Goal: Information Seeking & Learning: Learn about a topic

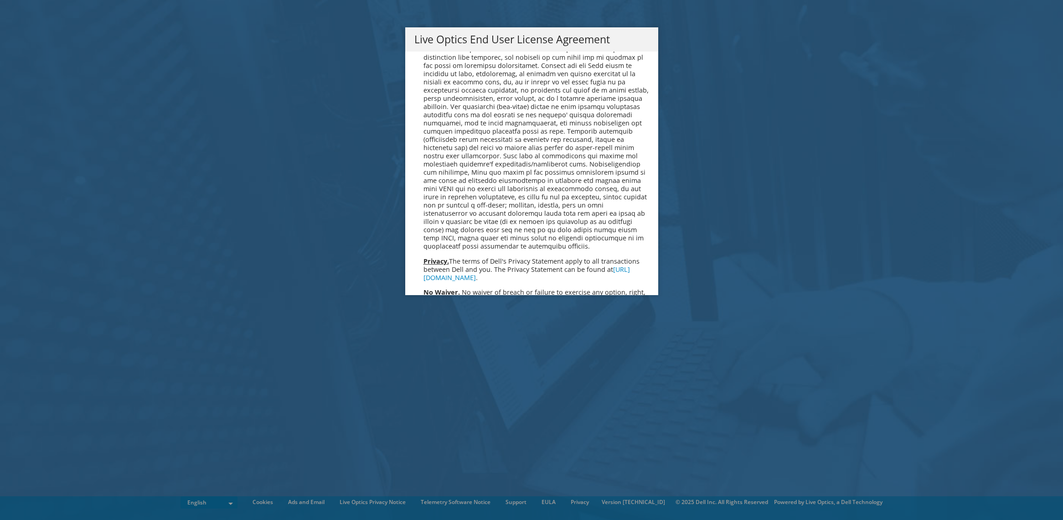
scroll to position [3446, 0]
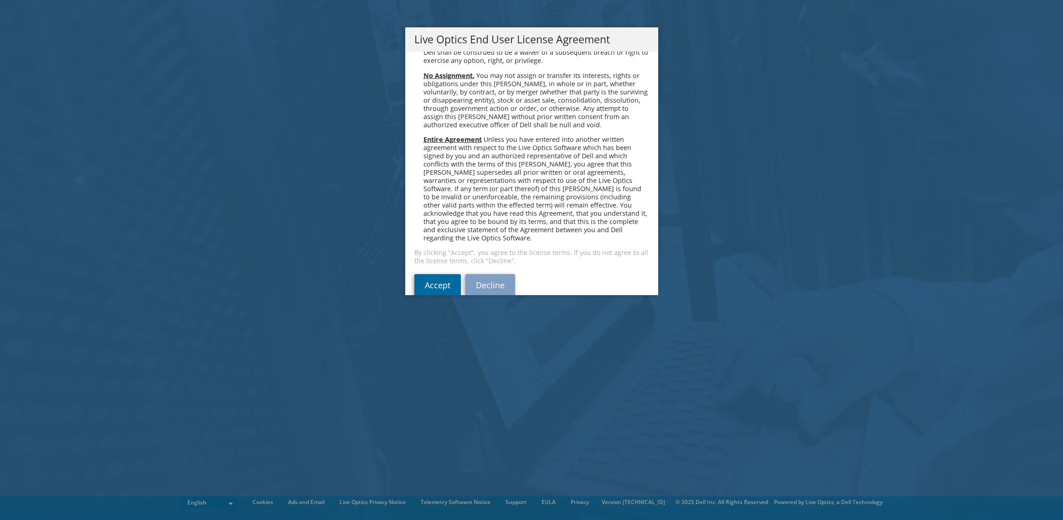
click at [443, 274] on link "Accept" at bounding box center [437, 285] width 46 height 22
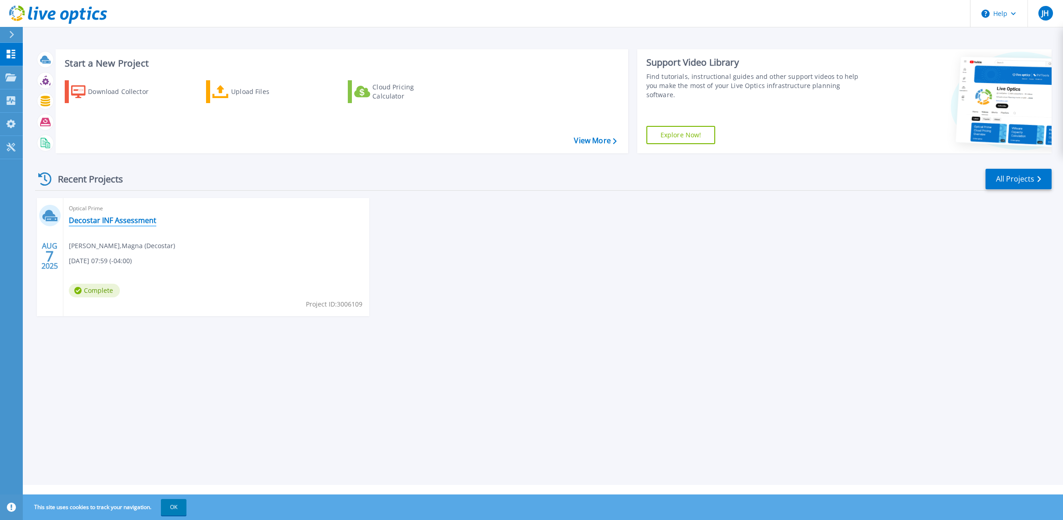
click at [134, 219] on link "Decostar INF Assessment" at bounding box center [113, 220] width 88 height 9
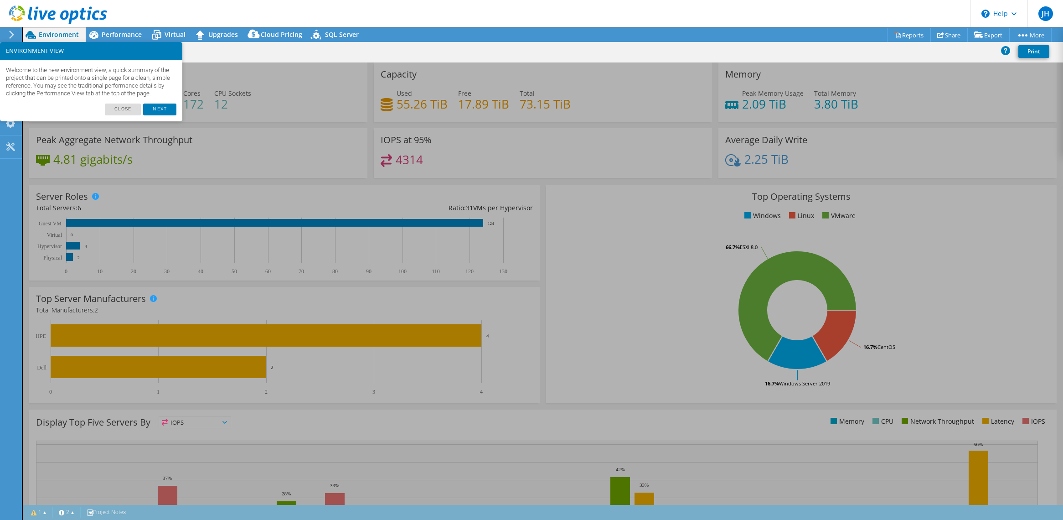
select select "USD"
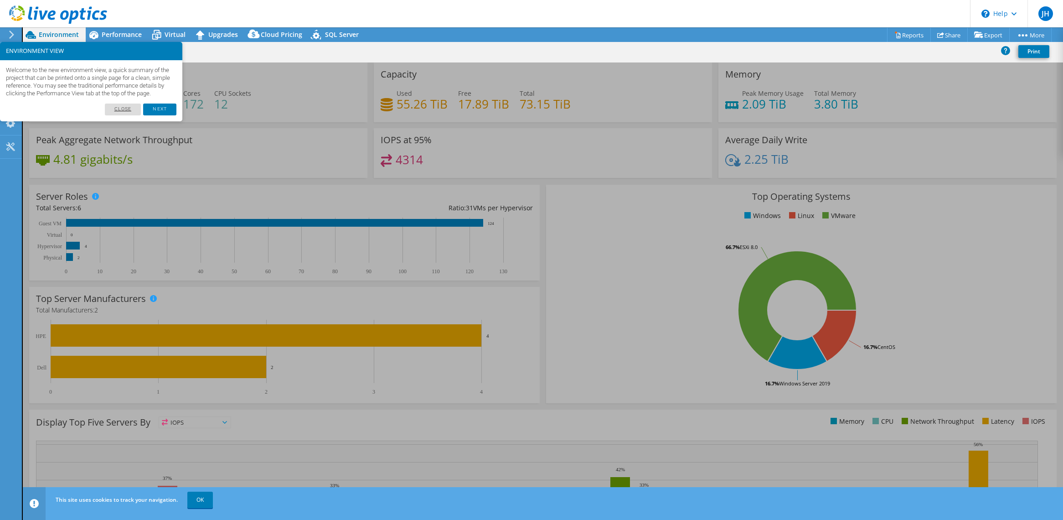
click at [118, 115] on link "Close" at bounding box center [123, 109] width 36 height 12
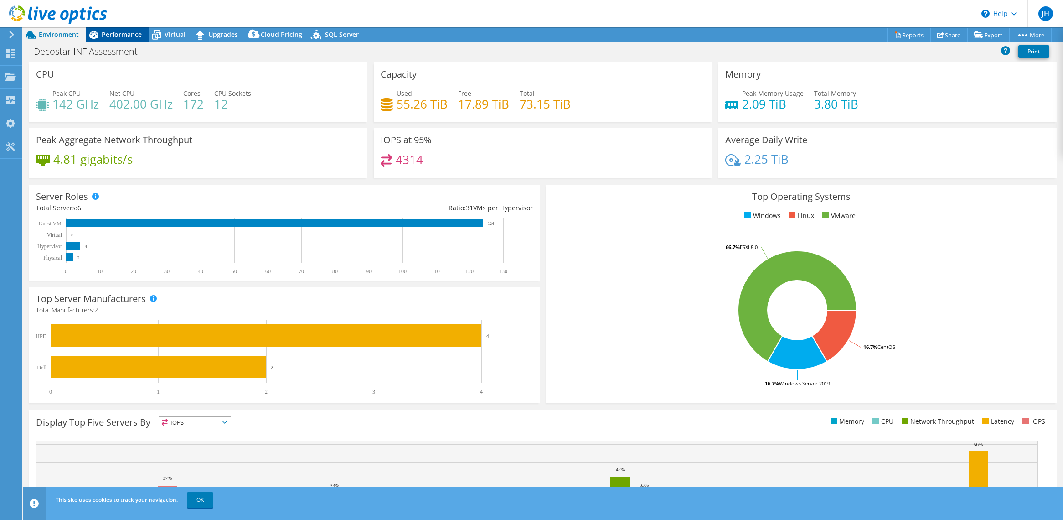
click at [134, 33] on span "Performance" at bounding box center [122, 34] width 40 height 9
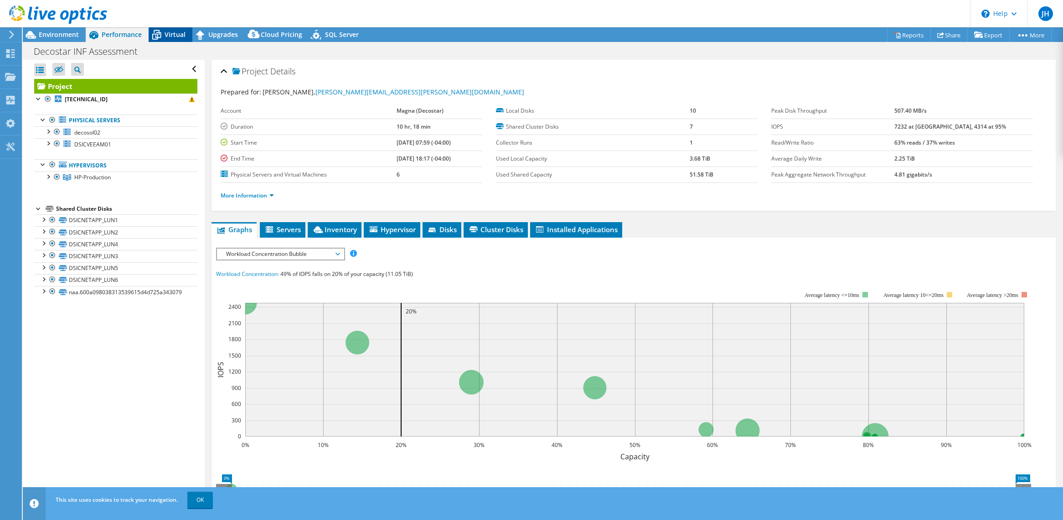
click at [178, 37] on span "Virtual" at bounding box center [175, 34] width 21 height 9
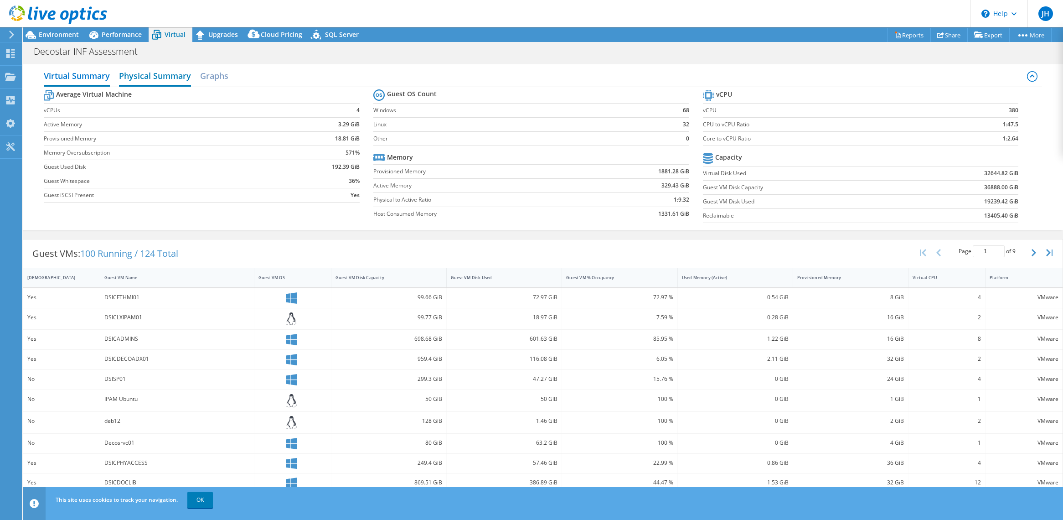
click at [142, 77] on h2 "Physical Summary" at bounding box center [155, 77] width 72 height 20
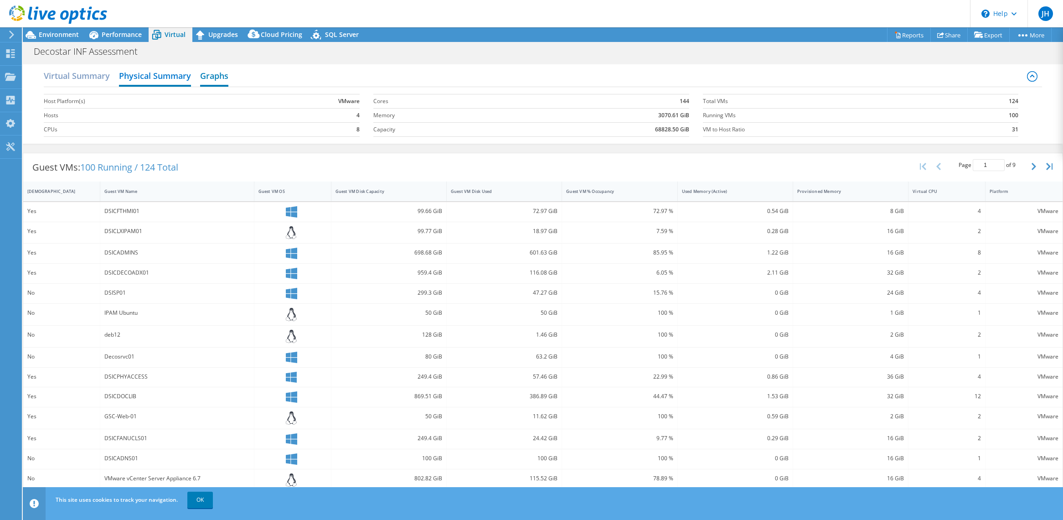
click at [207, 75] on h2 "Graphs" at bounding box center [214, 77] width 28 height 20
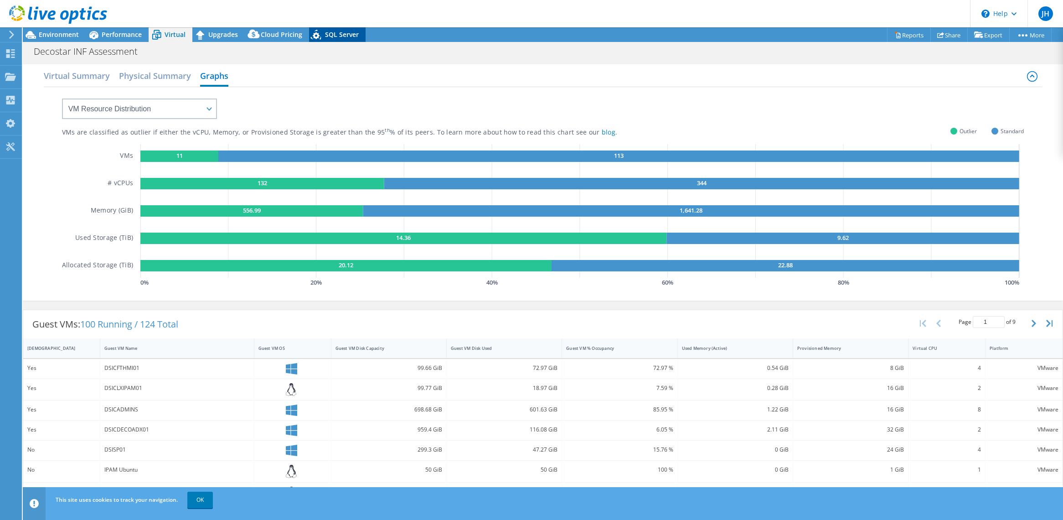
click at [337, 36] on span "SQL Server" at bounding box center [342, 34] width 34 height 9
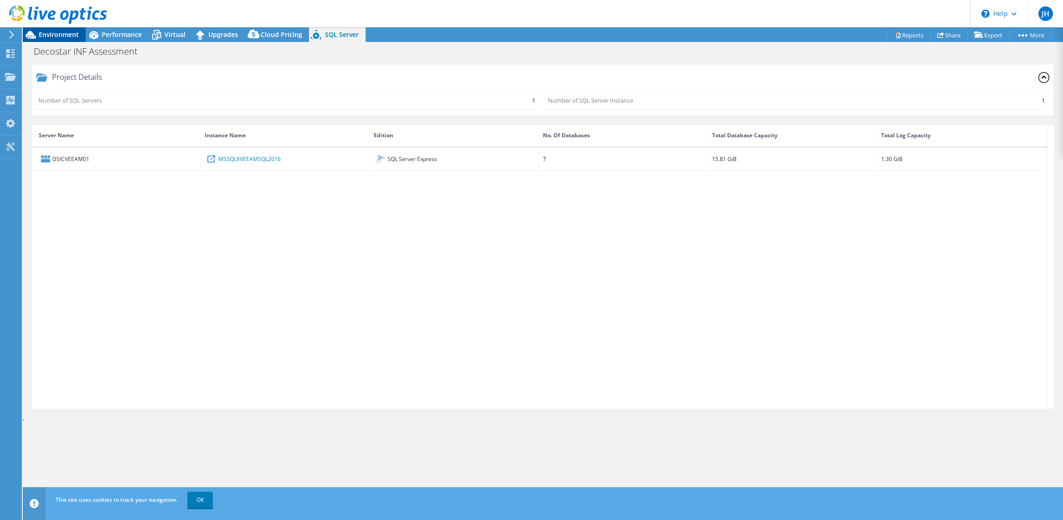
click at [72, 36] on span "Environment" at bounding box center [59, 34] width 40 height 9
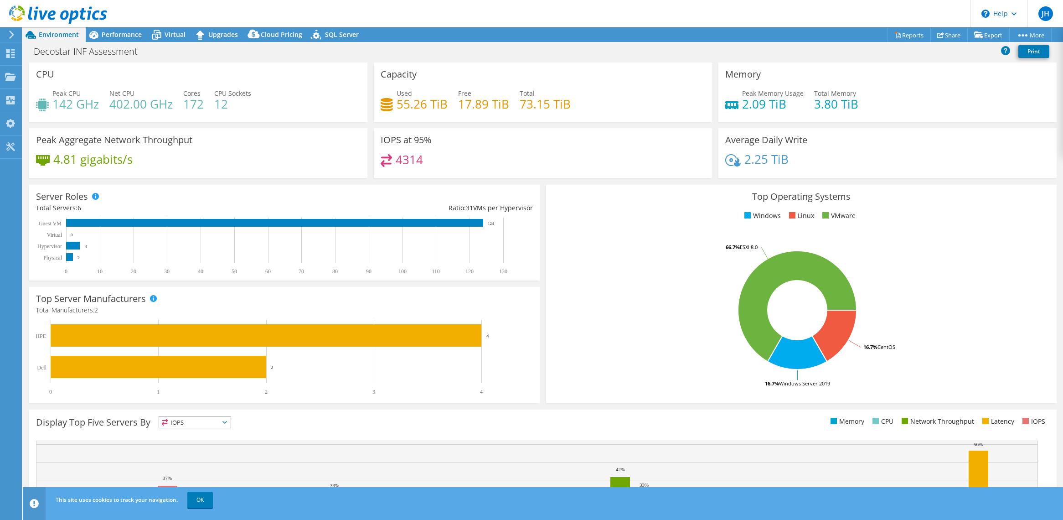
scroll to position [89, 0]
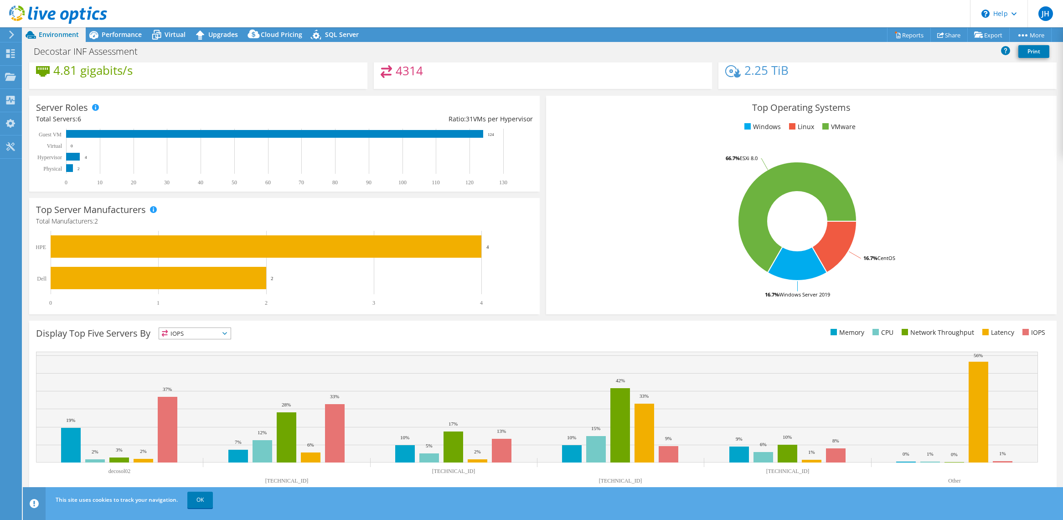
drag, startPoint x: 222, startPoint y: 318, endPoint x: 223, endPoint y: 329, distance: 10.9
click at [223, 329] on div "This graph will display once collector runs have completed Display Top Five Ser…" at bounding box center [543, 409] width 1034 height 184
click at [223, 329] on span "IOPS" at bounding box center [195, 333] width 72 height 11
click at [383, 335] on div "Display Top Five Servers By IOPS IOPS" at bounding box center [289, 334] width 507 height 15
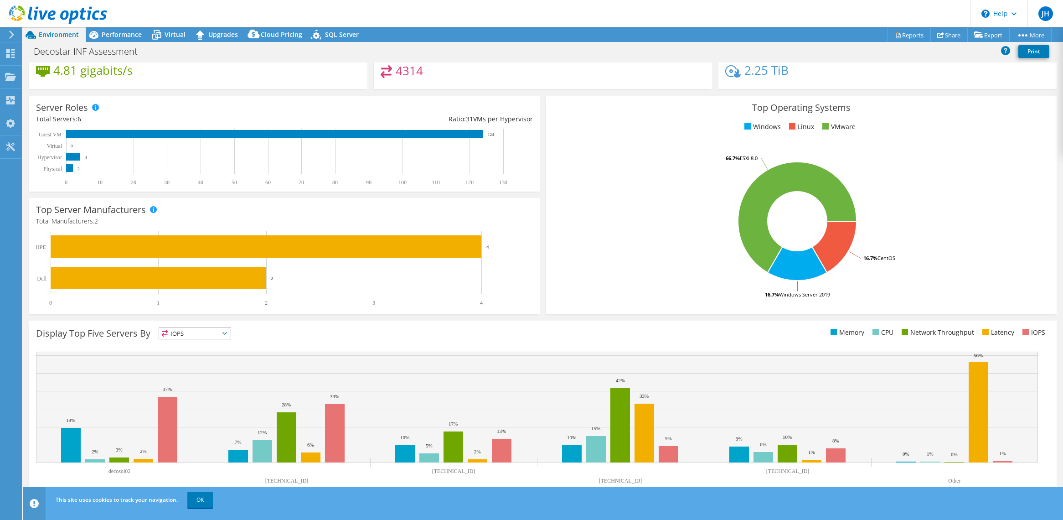
scroll to position [0, 0]
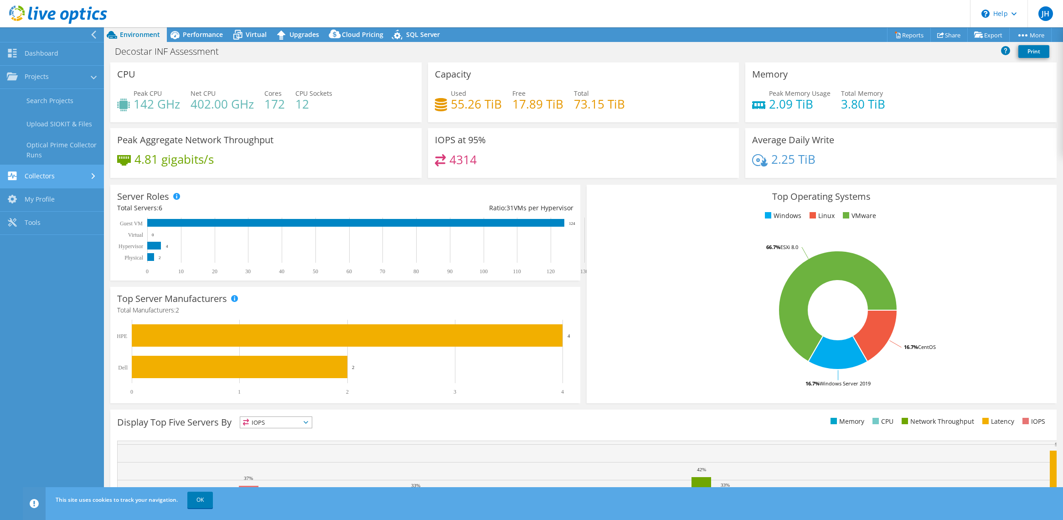
click at [51, 180] on link "Collectors" at bounding box center [52, 176] width 104 height 23
click at [63, 192] on link "Tools" at bounding box center [52, 193] width 104 height 23
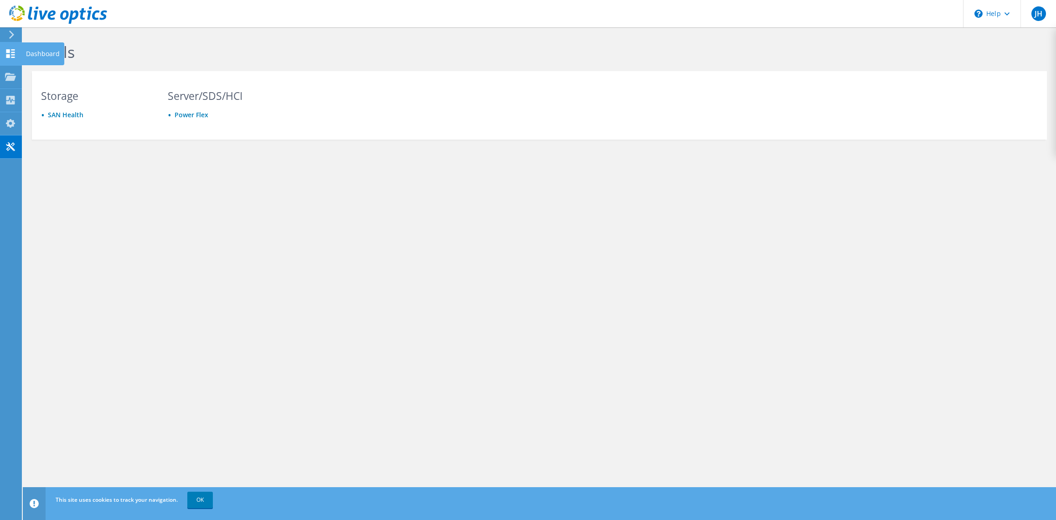
click at [10, 52] on use at bounding box center [10, 53] width 9 height 9
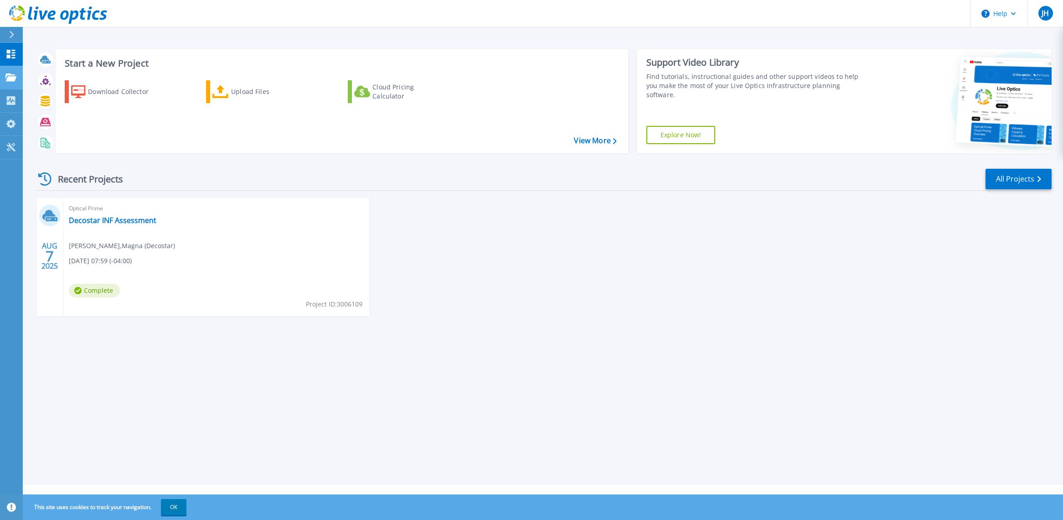
click at [15, 77] on icon at bounding box center [10, 77] width 11 height 8
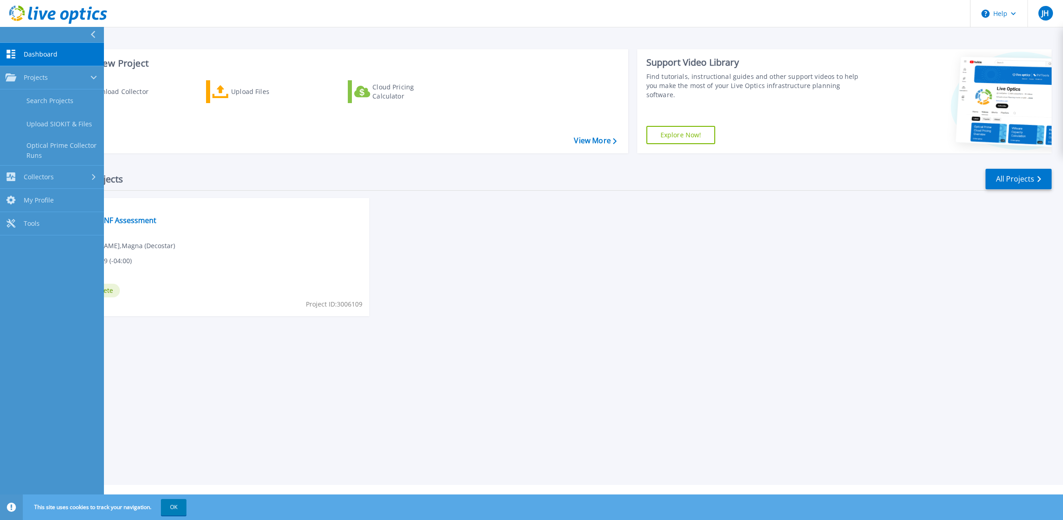
click at [350, 162] on div "Recent Projects All Projects [DATE] Optical Prime Decostar INF Assessment [PERS…" at bounding box center [543, 250] width 1016 height 181
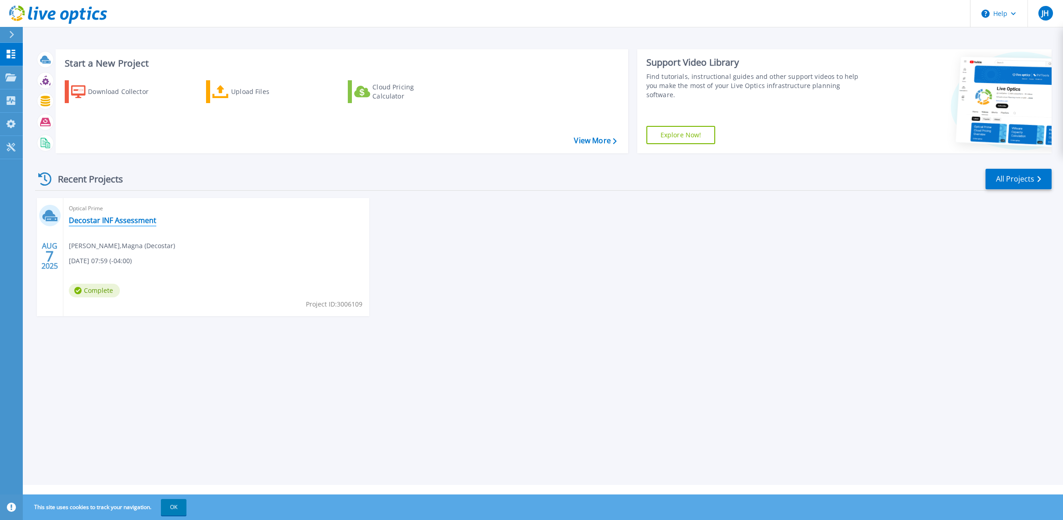
click at [127, 220] on link "Decostar INF Assessment" at bounding box center [113, 220] width 88 height 9
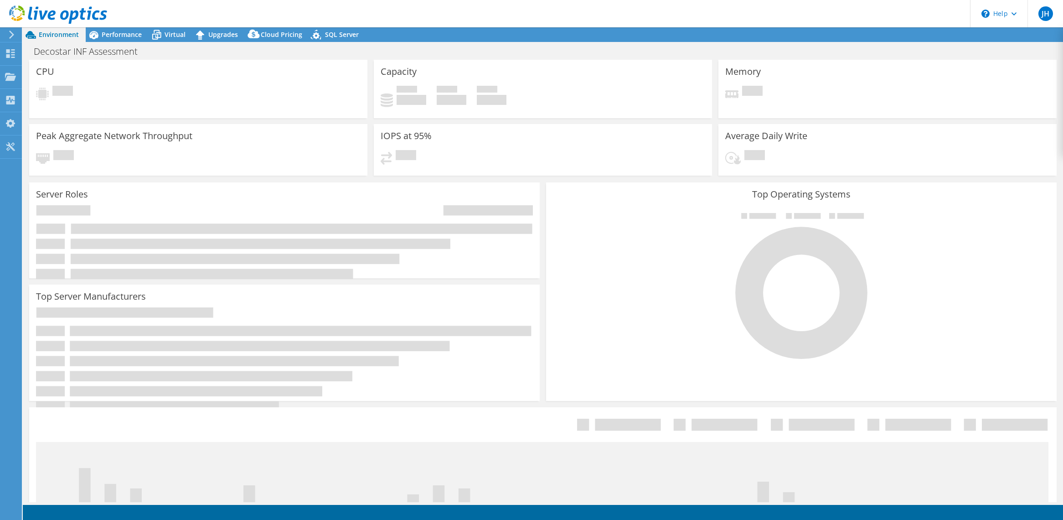
select select "USD"
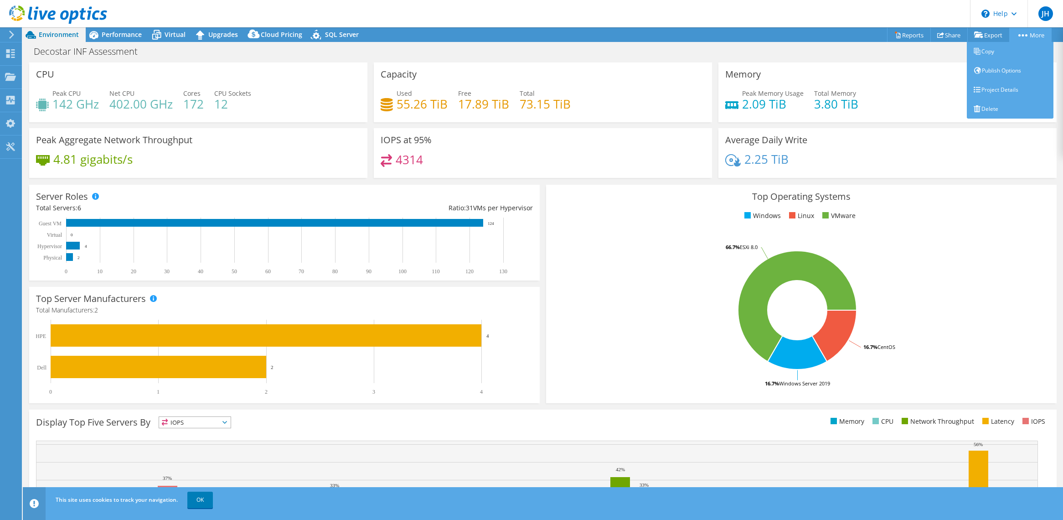
click at [1032, 36] on link "More" at bounding box center [1030, 35] width 42 height 14
click at [1005, 88] on link "Project Details" at bounding box center [1010, 89] width 87 height 19
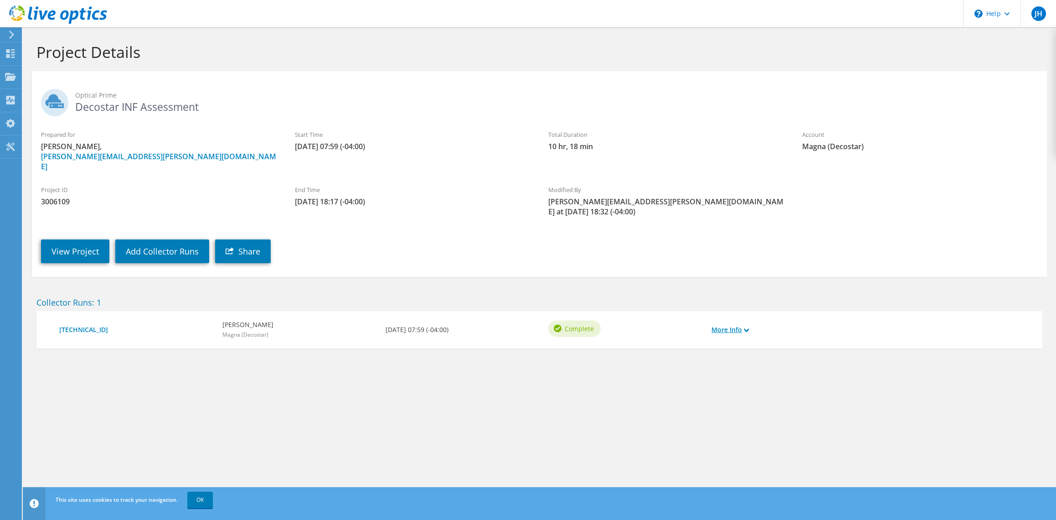
click at [736, 324] on link "More Info" at bounding box center [729, 329] width 37 height 10
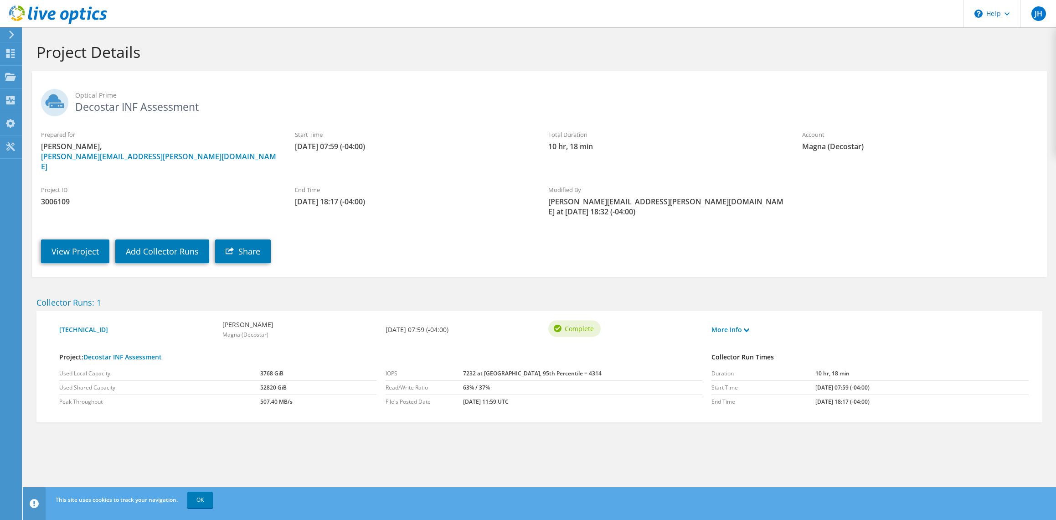
drag, startPoint x: 882, startPoint y: 379, endPoint x: 446, endPoint y: 362, distance: 436.9
click at [446, 362] on div "Project: Decostar INF Assessment Used Local Capacity 3768 GiB Used Shared Capac…" at bounding box center [544, 376] width 978 height 74
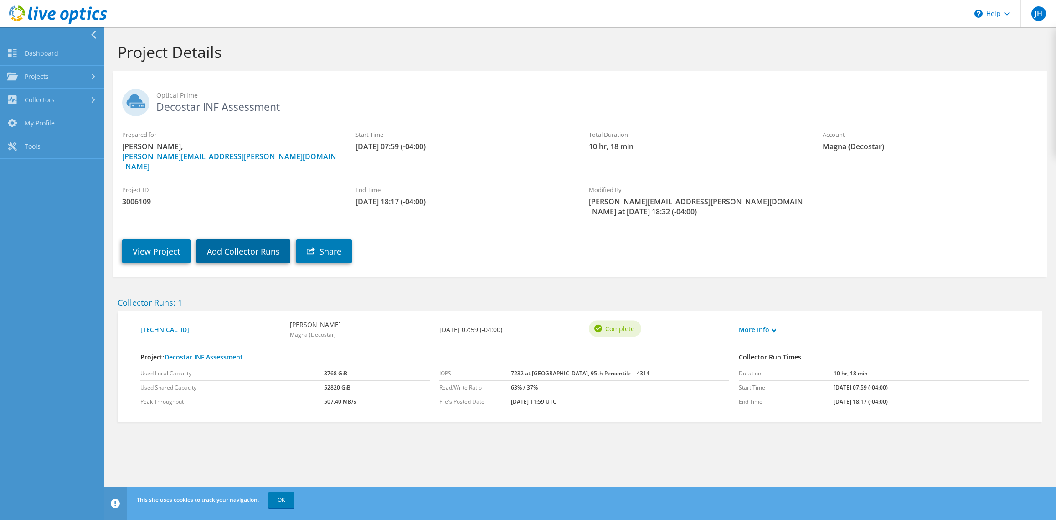
click at [242, 239] on link "Add Collector Runs" at bounding box center [243, 251] width 94 height 24
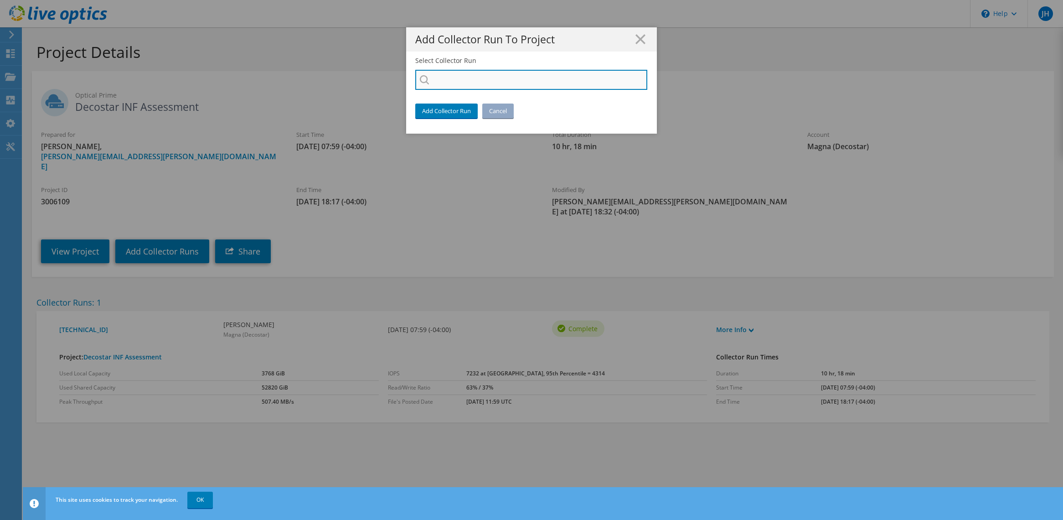
click at [506, 78] on input "Select Collector Run" at bounding box center [531, 80] width 232 height 20
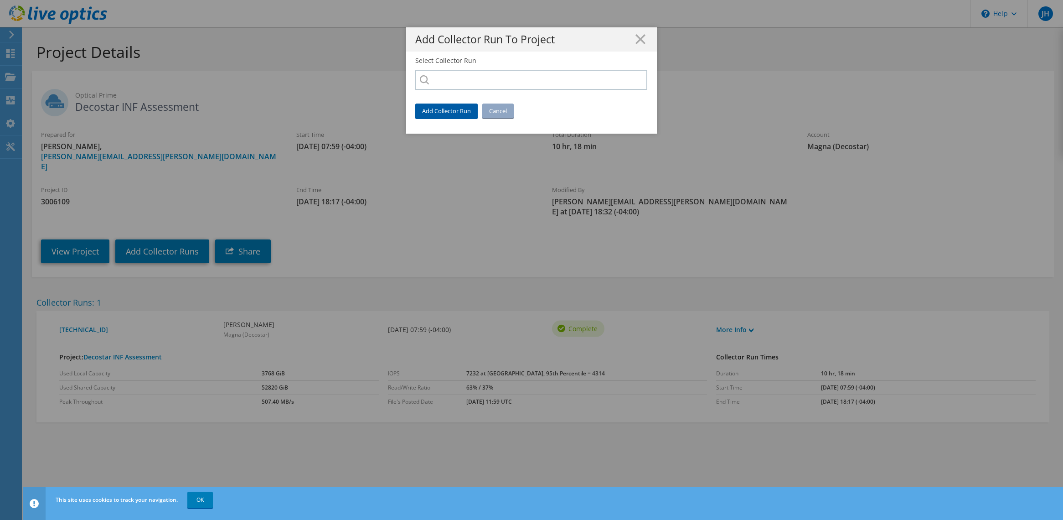
click at [443, 113] on link "Add Collector Run" at bounding box center [446, 110] width 62 height 15
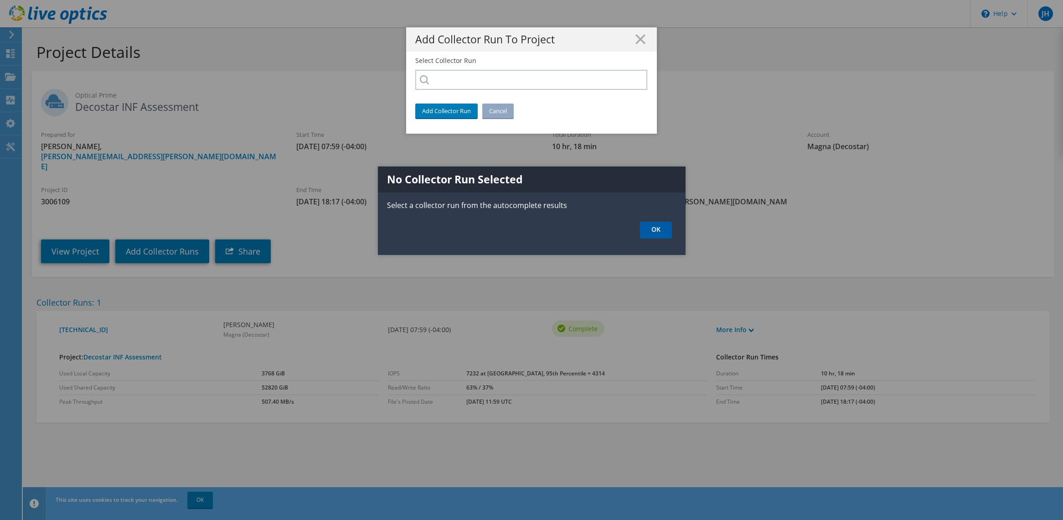
click at [661, 230] on link "OK" at bounding box center [656, 229] width 32 height 17
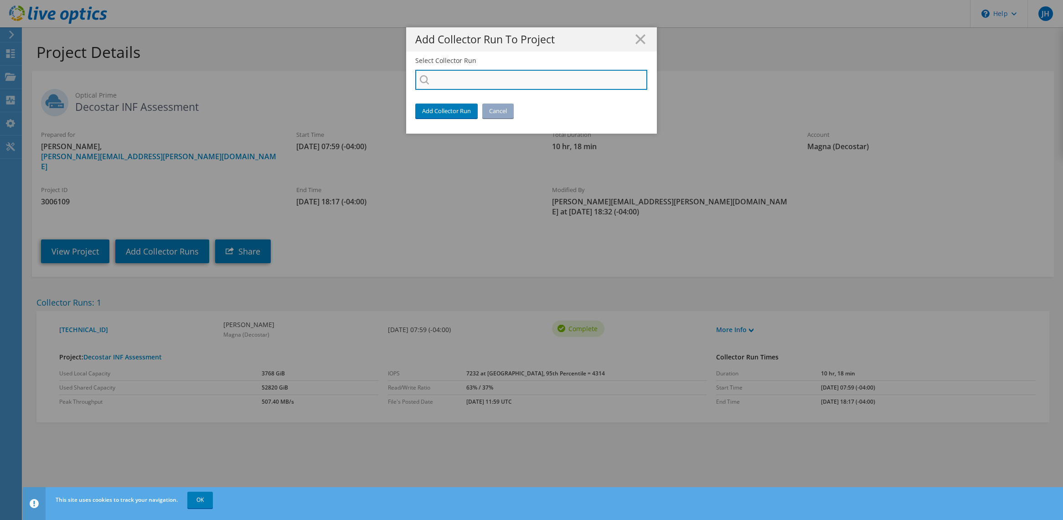
click at [526, 78] on input "Select Collector Run" at bounding box center [531, 80] width 232 height 20
type input "D"
click at [638, 37] on icon at bounding box center [640, 39] width 10 height 10
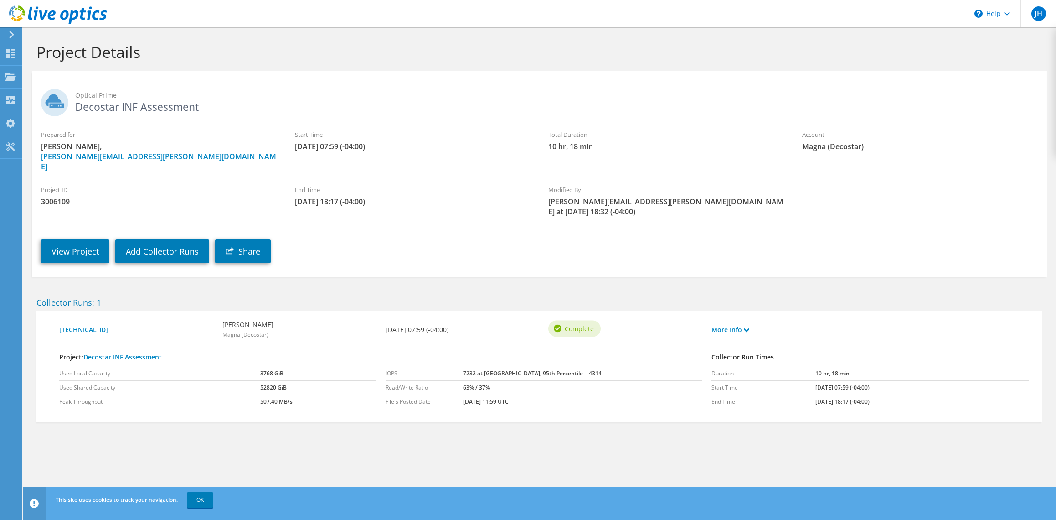
click at [14, 36] on icon at bounding box center [11, 35] width 7 height 8
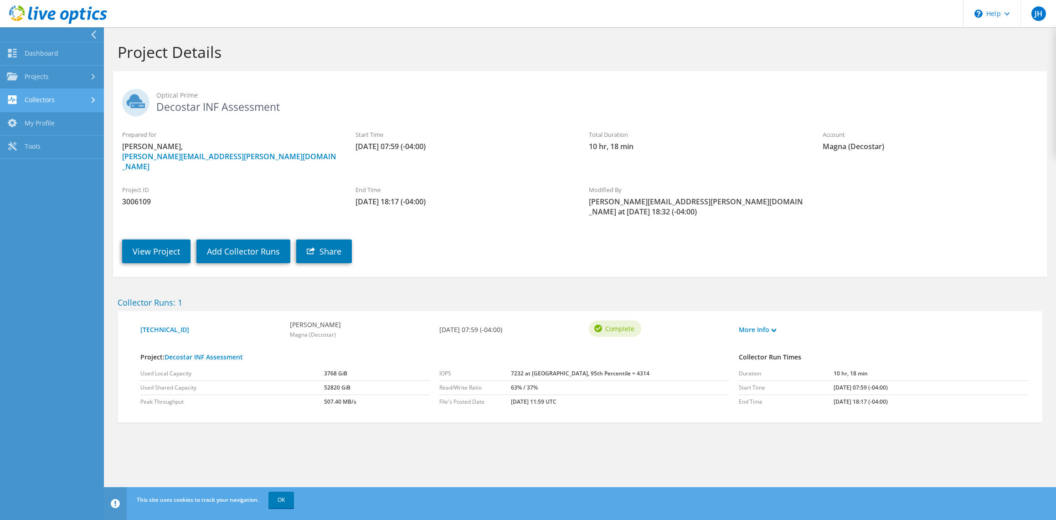
click at [75, 99] on link "Collectors" at bounding box center [52, 100] width 104 height 23
click at [64, 127] on link "Download Collector" at bounding box center [52, 123] width 104 height 23
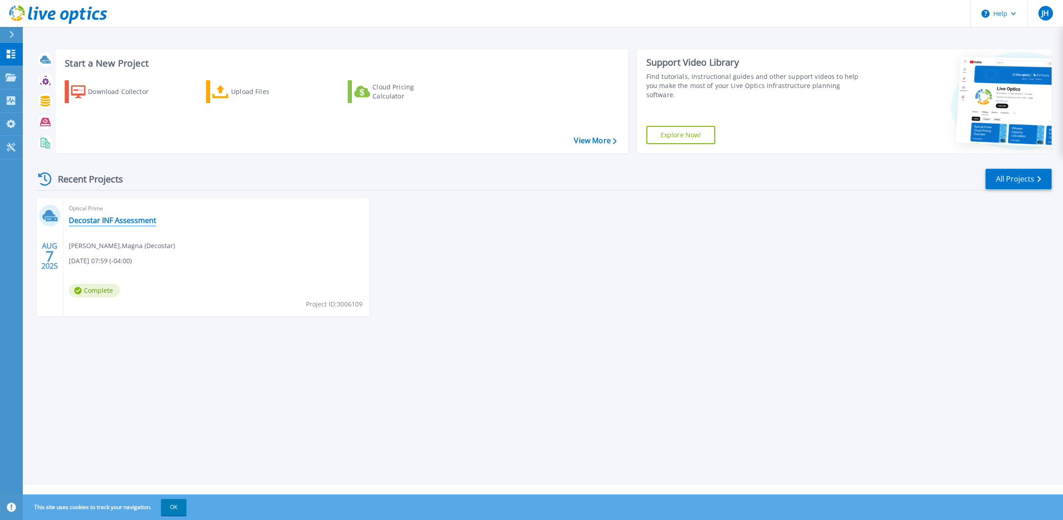
click at [112, 223] on link "Decostar INF Assessment" at bounding box center [113, 220] width 88 height 9
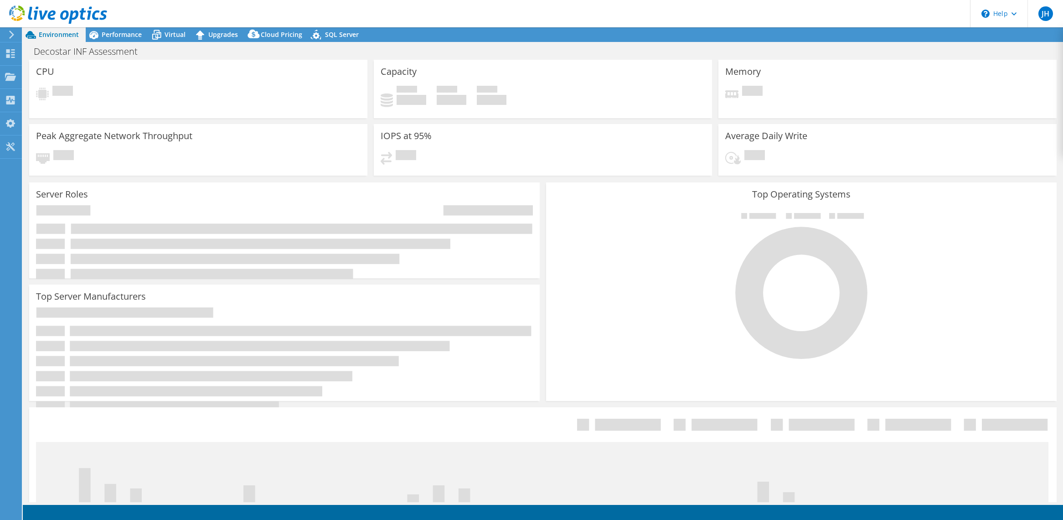
select select "USD"
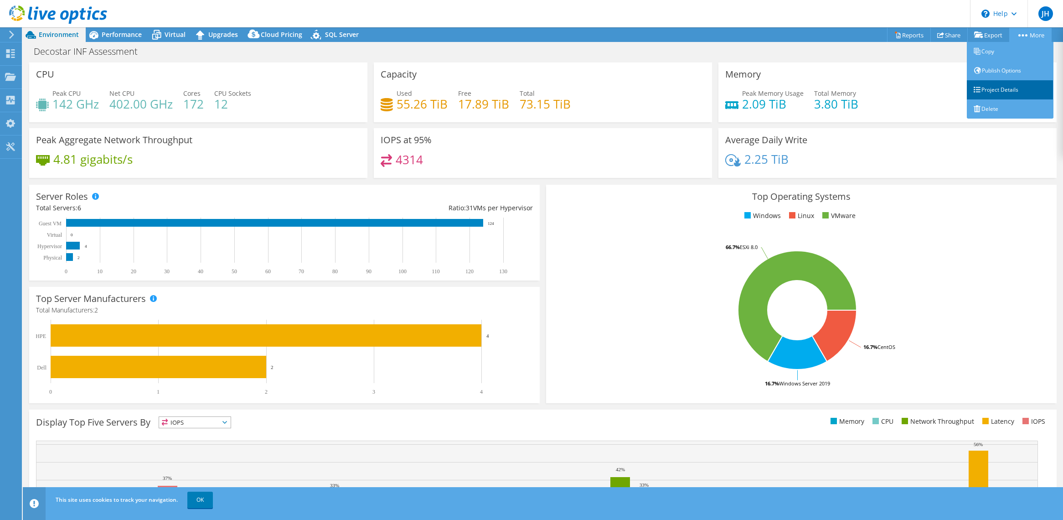
click at [1012, 90] on link "Project Details" at bounding box center [1010, 89] width 87 height 19
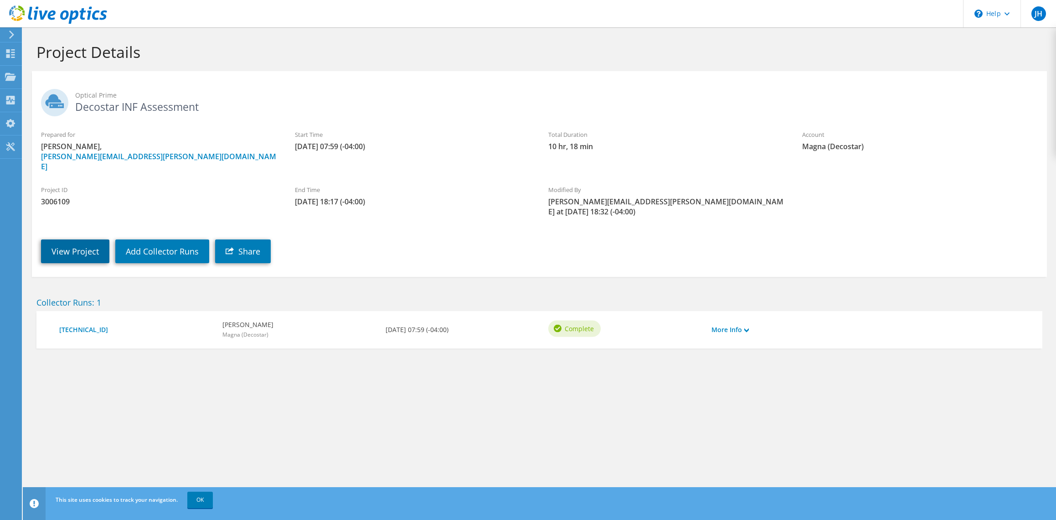
click at [88, 239] on link "View Project" at bounding box center [75, 251] width 68 height 24
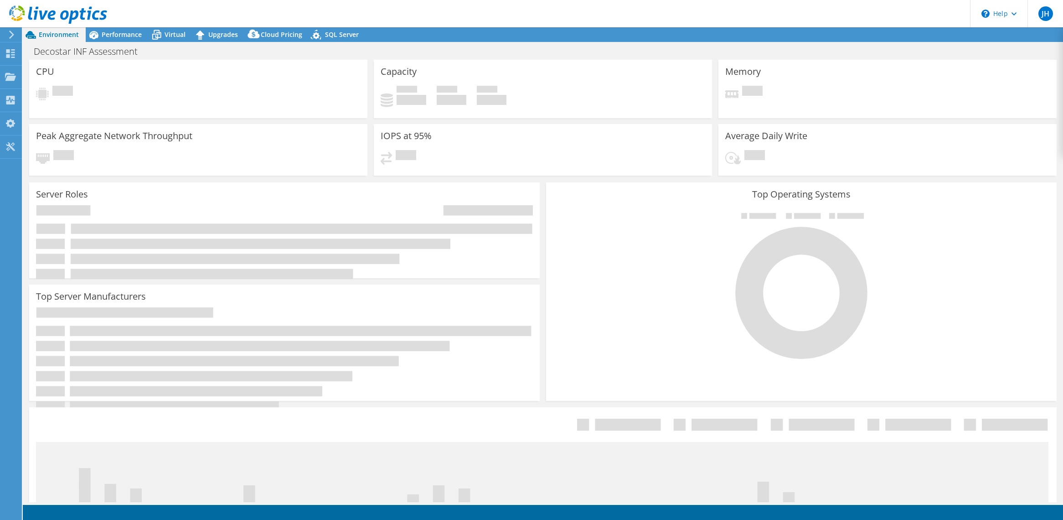
select select "USD"
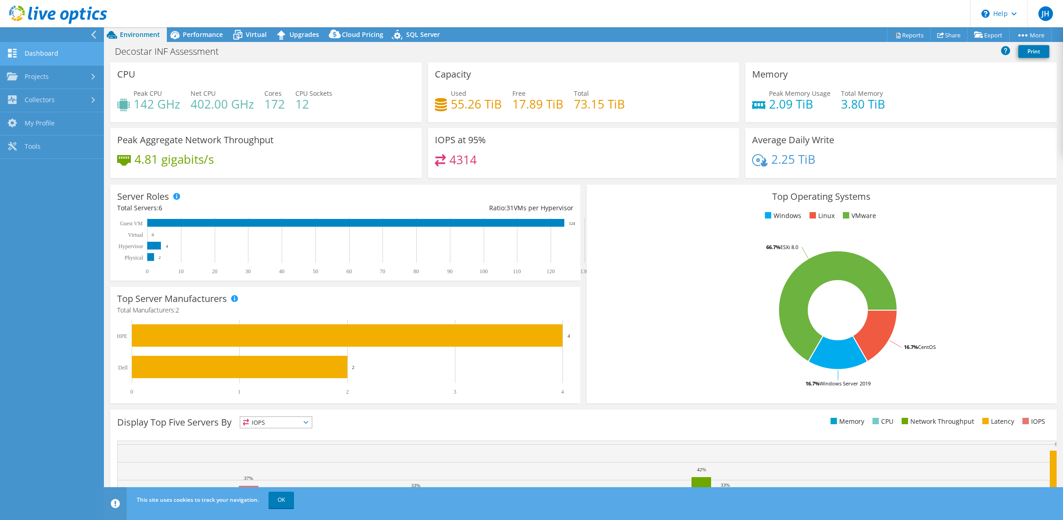
click at [37, 47] on link "Dashboard" at bounding box center [52, 53] width 104 height 23
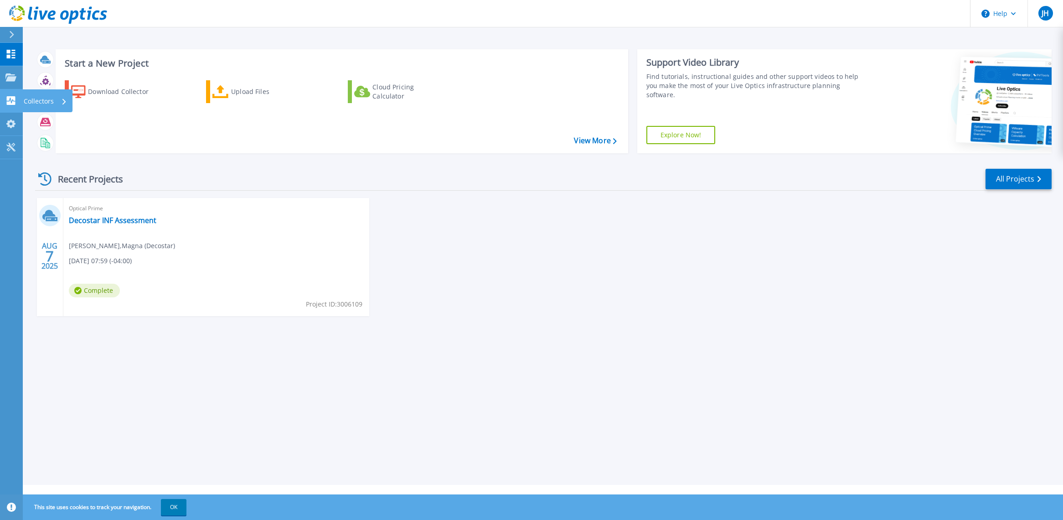
click at [41, 102] on p "Collectors" at bounding box center [39, 101] width 30 height 24
drag, startPoint x: 452, startPoint y: 180, endPoint x: 440, endPoint y: 181, distance: 11.4
click at [449, 181] on div "Recent Projects All Projects" at bounding box center [543, 179] width 1016 height 23
click at [19, 74] on link "Projects Projects" at bounding box center [11, 77] width 23 height 23
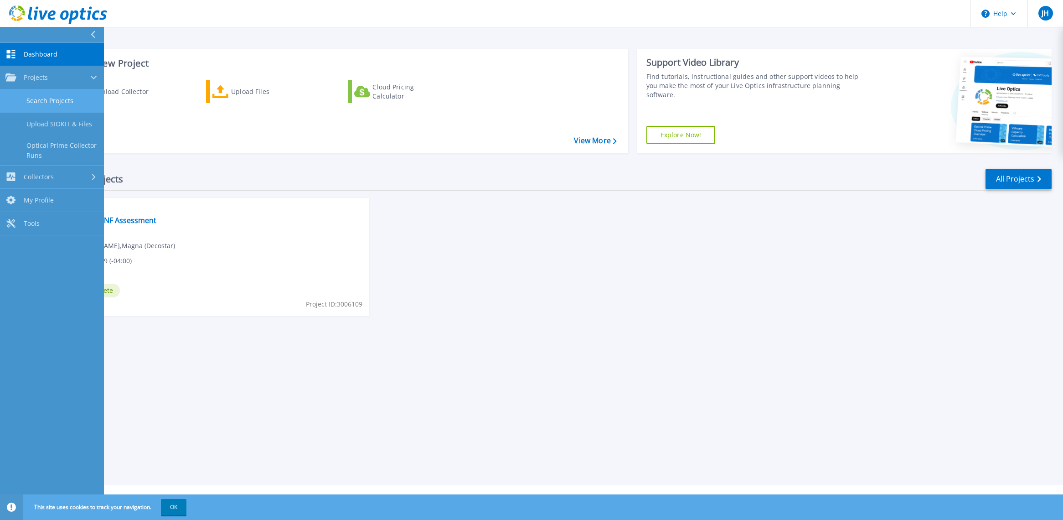
click at [56, 103] on link "Search Projects" at bounding box center [52, 100] width 104 height 23
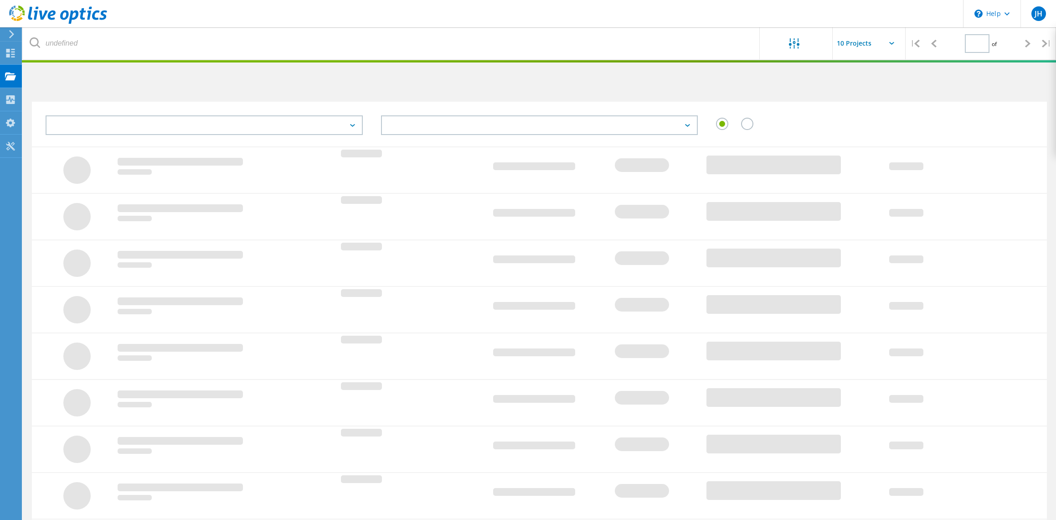
type input "1"
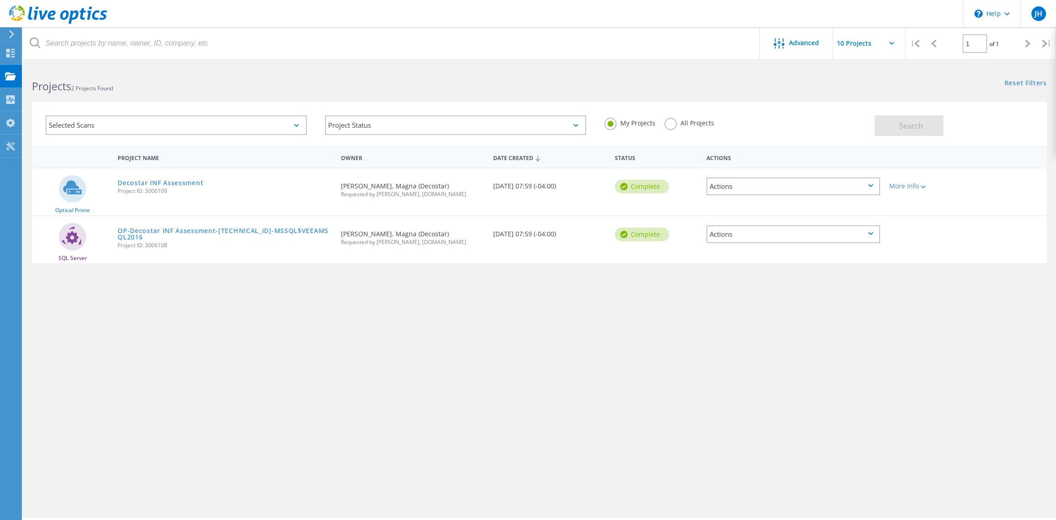
click at [862, 185] on div "Actions" at bounding box center [793, 186] width 174 height 18
click at [670, 328] on div "Project Name Owner Date Created Status Actions Optical Prime Decostar INF Asses…" at bounding box center [539, 264] width 1015 height 237
drag, startPoint x: 221, startPoint y: 186, endPoint x: 115, endPoint y: 191, distance: 105.8
click at [113, 191] on div "Decostar INF Assessment Project ID: 3006109" at bounding box center [224, 185] width 223 height 35
drag, startPoint x: 115, startPoint y: 191, endPoint x: 222, endPoint y: 186, distance: 107.2
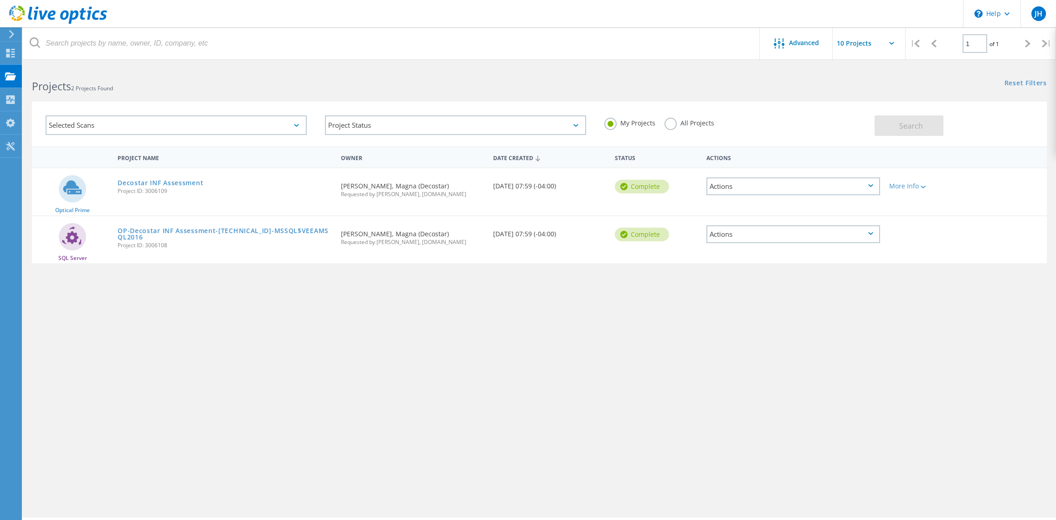
click at [222, 186] on div "Decostar INF Assessment Project ID: 3006109" at bounding box center [224, 185] width 223 height 35
drag, startPoint x: 209, startPoint y: 181, endPoint x: 115, endPoint y: 182, distance: 94.3
click at [115, 182] on div "Decostar INF Assessment Project ID: 3006109" at bounding box center [224, 185] width 223 height 35
copy link "Decostar INF Assessment"
click at [161, 124] on div "Selected Scans" at bounding box center [176, 125] width 261 height 20
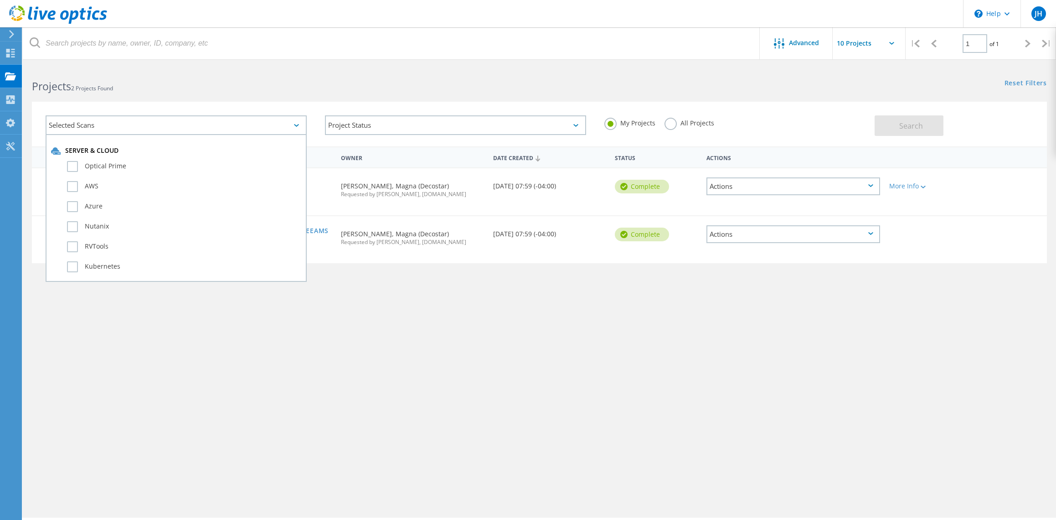
click at [161, 124] on div "Selected Scans" at bounding box center [176, 125] width 261 height 20
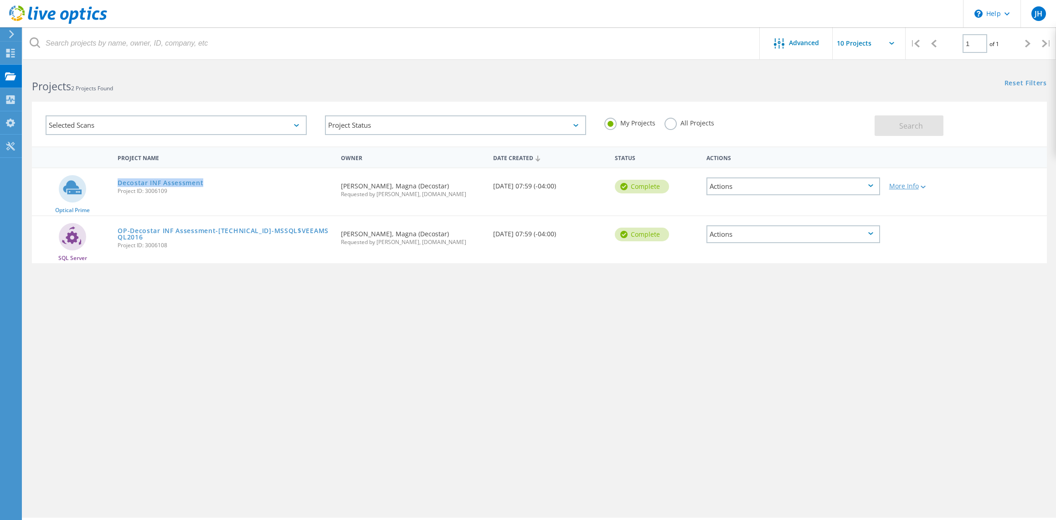
click at [922, 185] on div at bounding box center [922, 186] width 7 height 5
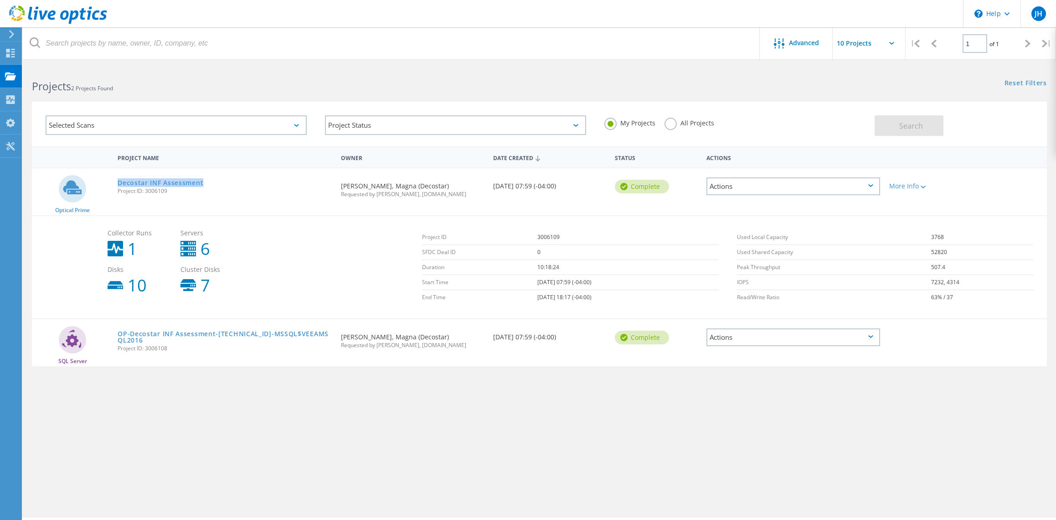
click at [825, 185] on div "Actions" at bounding box center [793, 186] width 174 height 18
click at [473, 444] on div "Advanced | 1 of 1 | Email Address Project Name Company Date Created Project Id …" at bounding box center [539, 291] width 1033 height 451
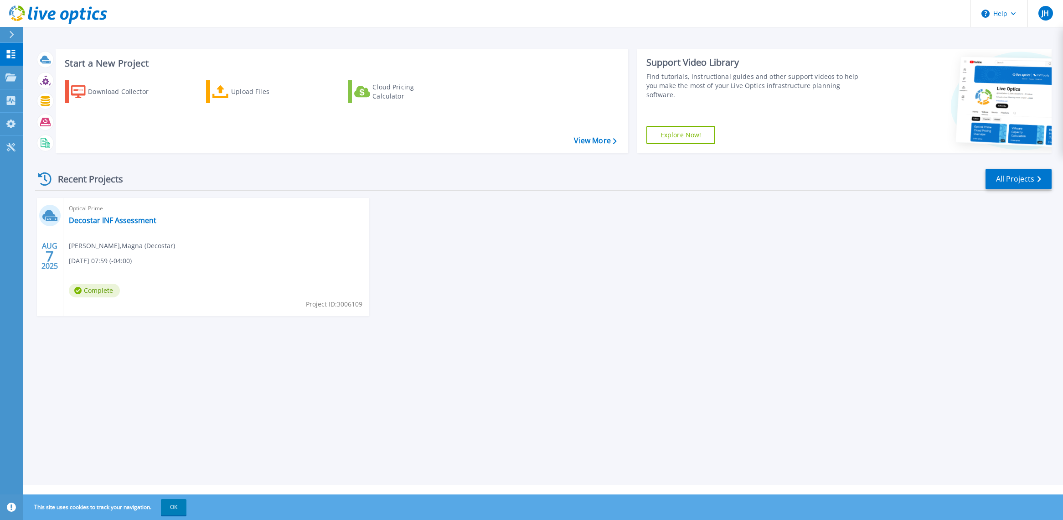
click at [10, 33] on icon at bounding box center [11, 34] width 5 height 7
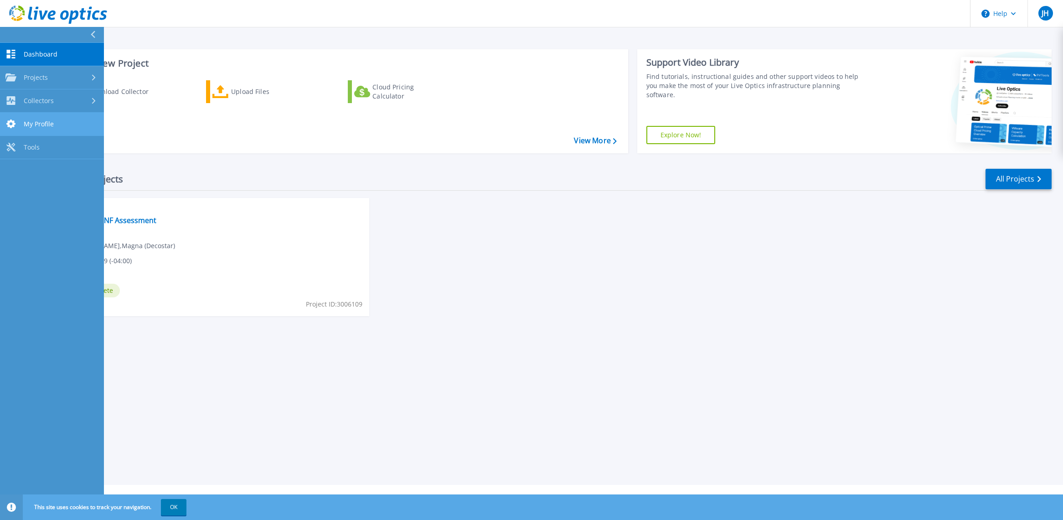
click at [42, 122] on span "My Profile" at bounding box center [39, 124] width 30 height 8
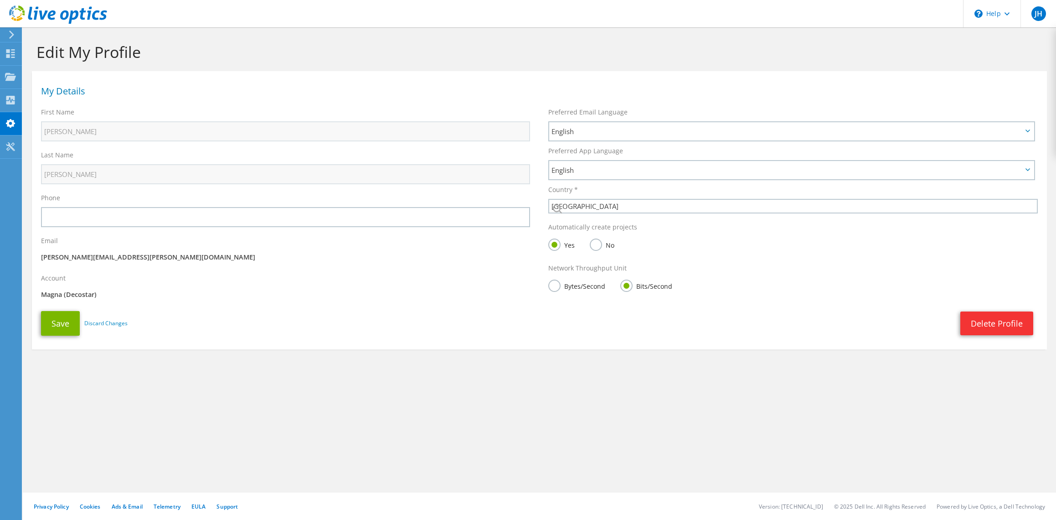
select select "224"
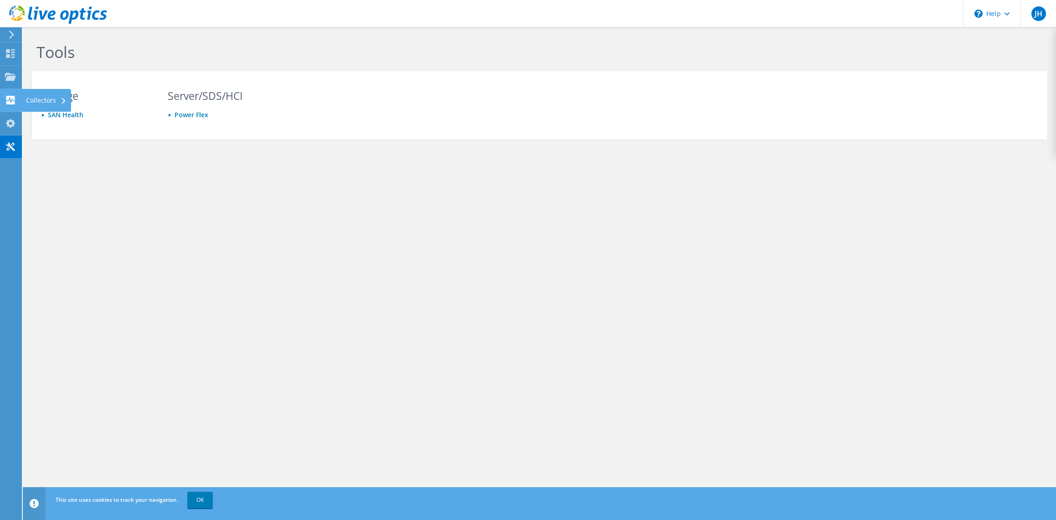
click at [6, 98] on use at bounding box center [10, 100] width 9 height 9
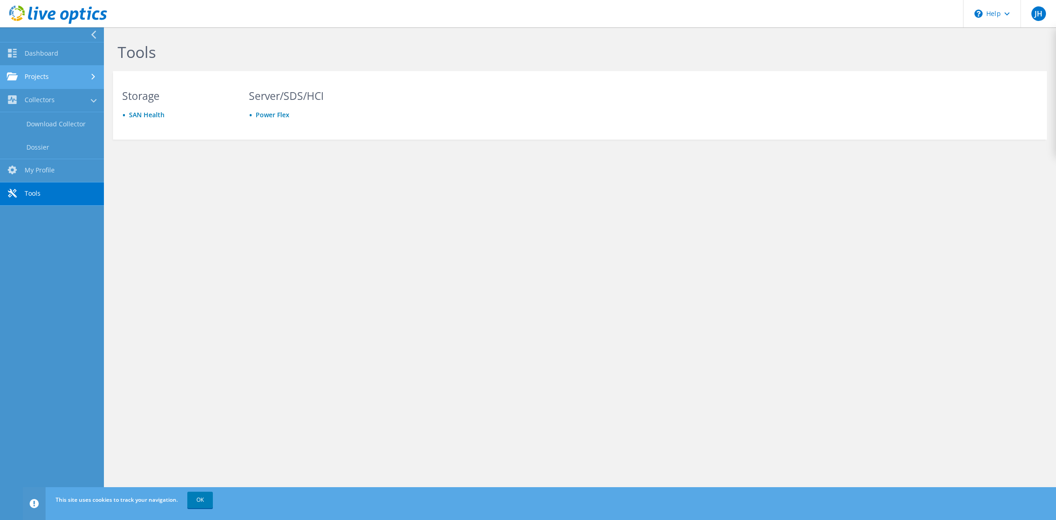
click at [62, 77] on link "Projects" at bounding box center [52, 77] width 104 height 23
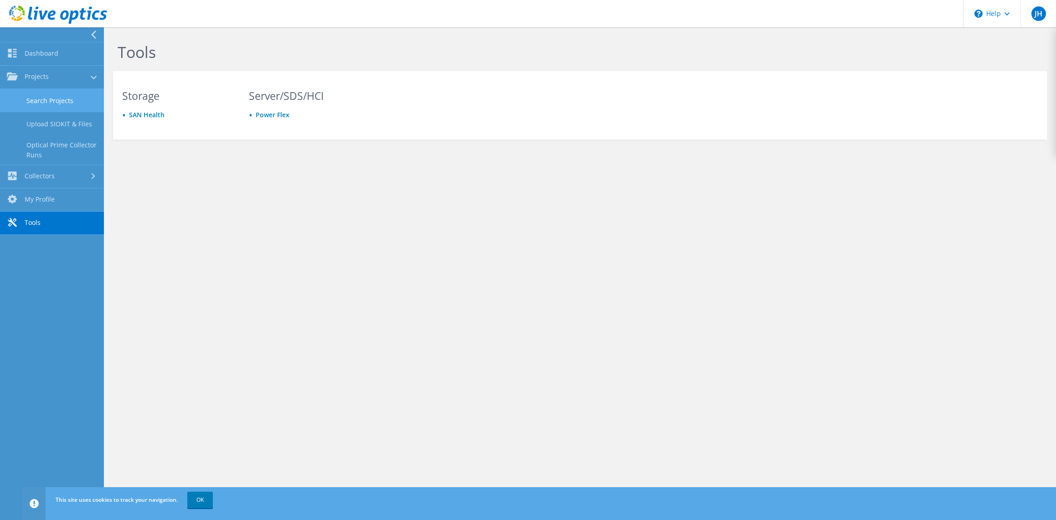
click at [78, 105] on link "Search Projects" at bounding box center [52, 100] width 104 height 23
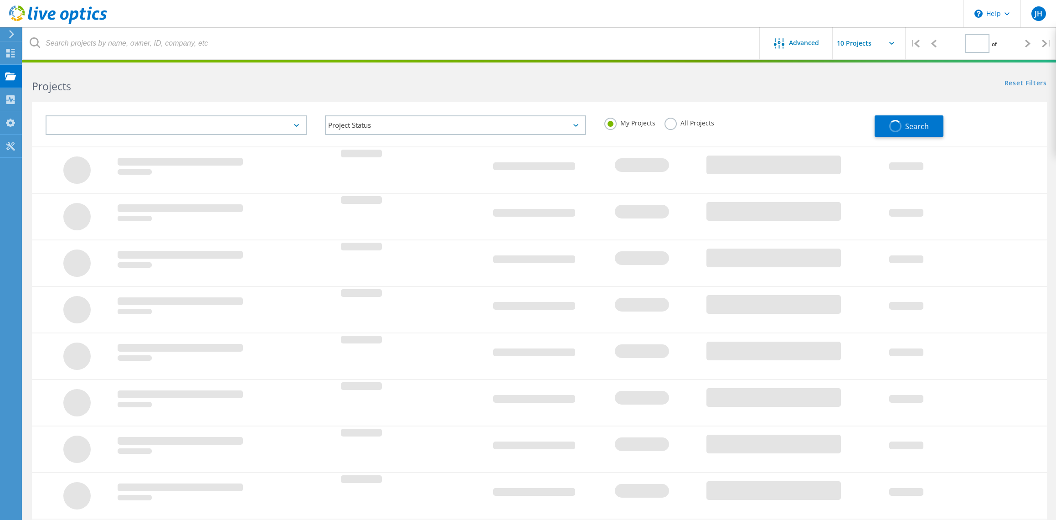
type input "1"
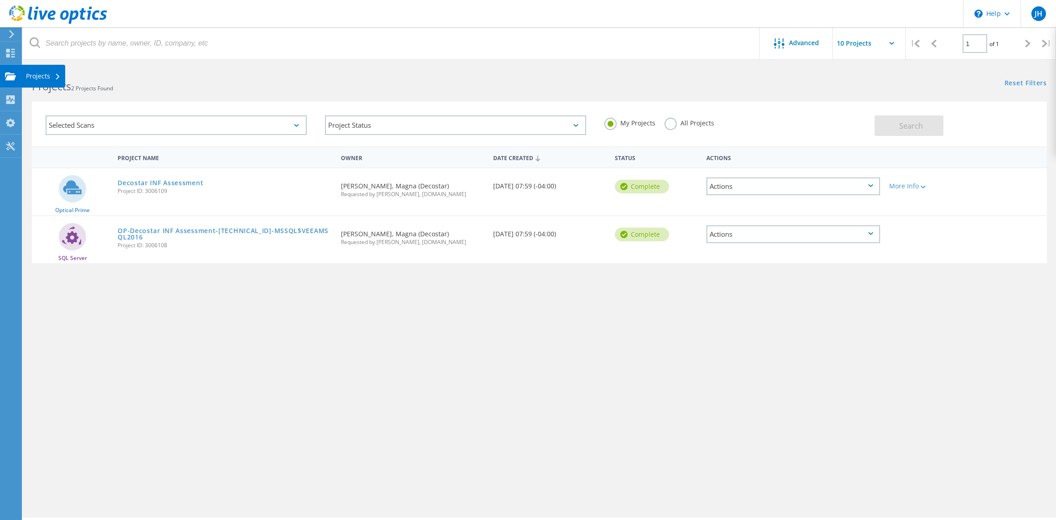
click at [39, 75] on div "Projects" at bounding box center [43, 76] width 35 height 6
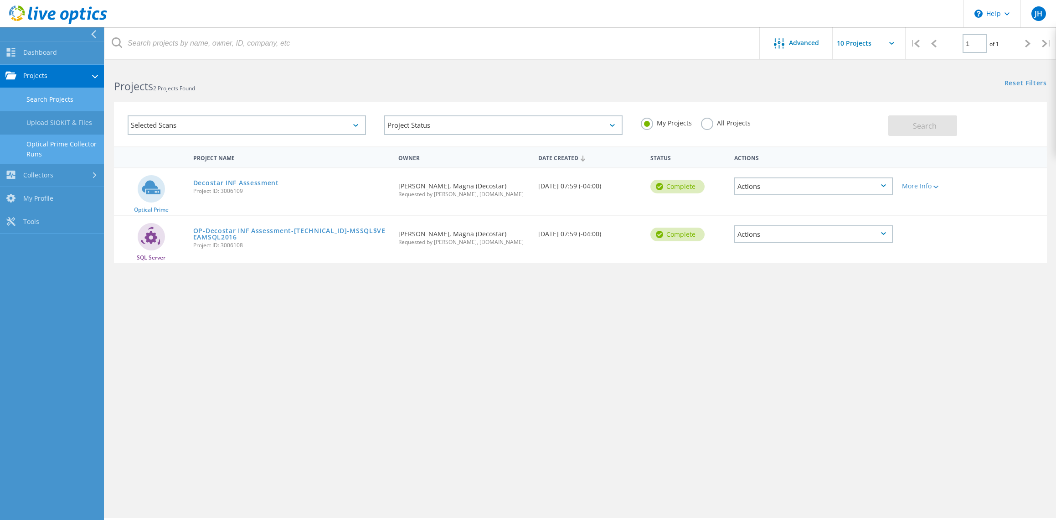
click at [63, 154] on link "Optical Prime Collector Runs" at bounding box center [52, 148] width 104 height 29
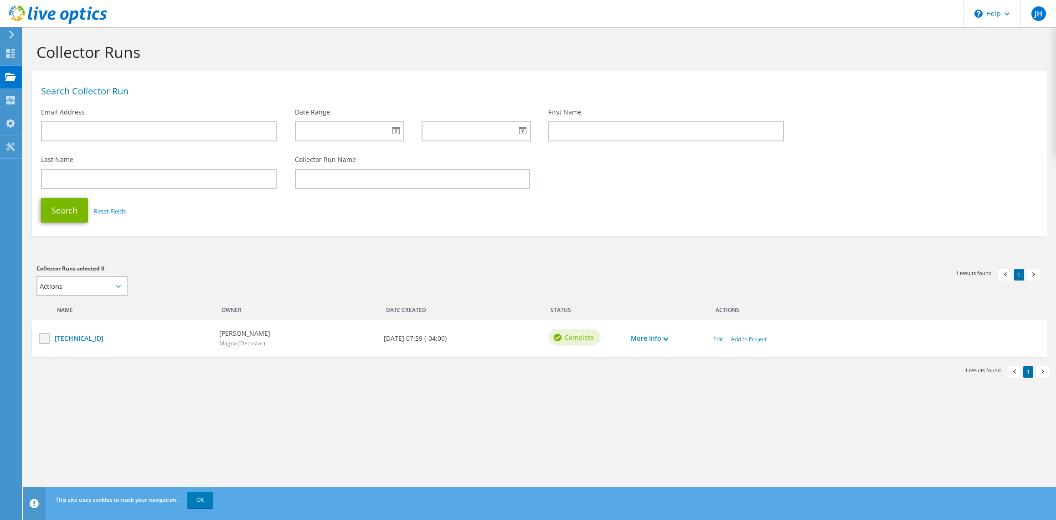
click at [46, 339] on label at bounding box center [45, 338] width 13 height 11
click at [0, 0] on input "checkbox" at bounding box center [0, 0] width 0 height 0
click at [720, 342] on link "Edit" at bounding box center [718, 339] width 10 height 8
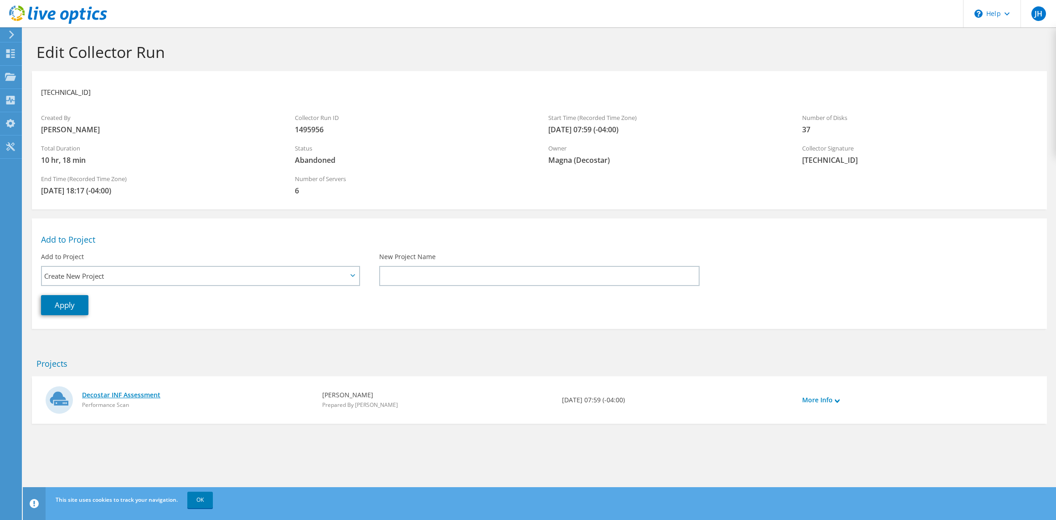
click at [129, 394] on link "Decostar INF Assessment" at bounding box center [197, 395] width 231 height 10
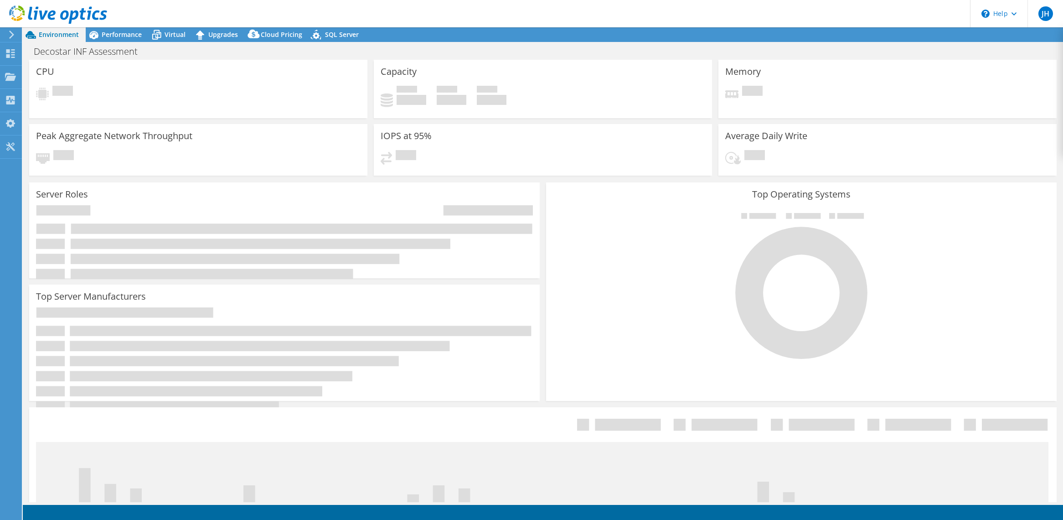
select select "USD"
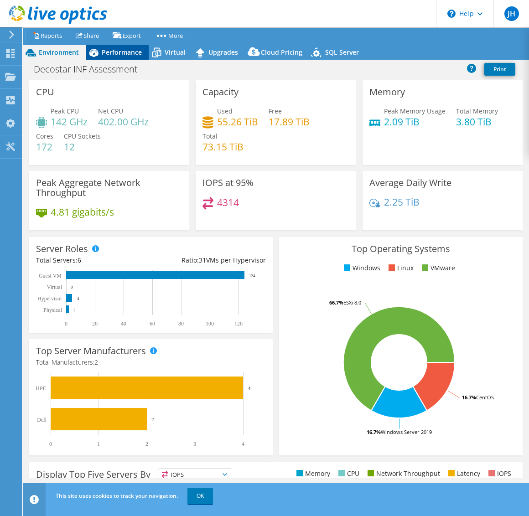
click at [115, 48] on span "Performance" at bounding box center [122, 52] width 40 height 9
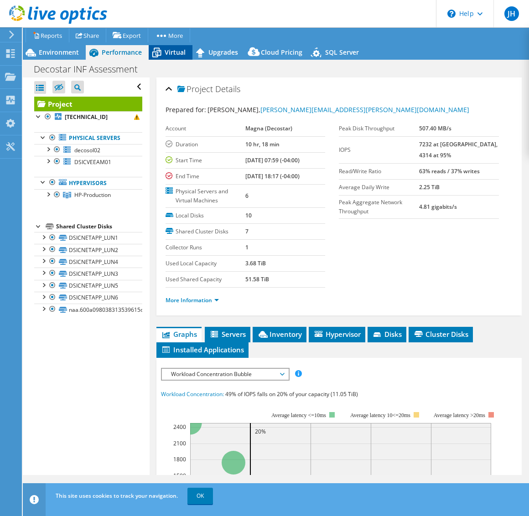
click at [165, 51] on span "Virtual" at bounding box center [175, 52] width 21 height 9
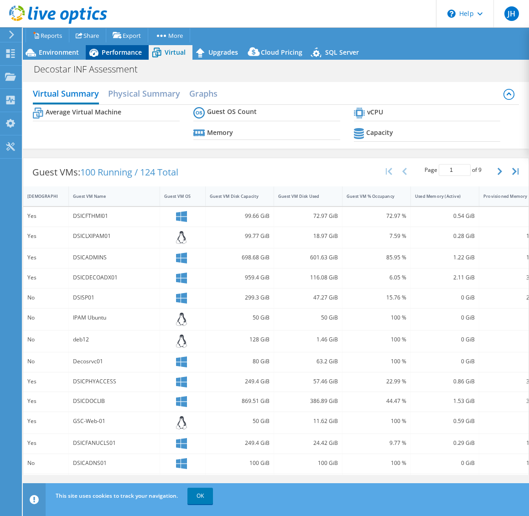
click at [106, 51] on span "Performance" at bounding box center [122, 52] width 40 height 9
